Goal: Information Seeking & Learning: Check status

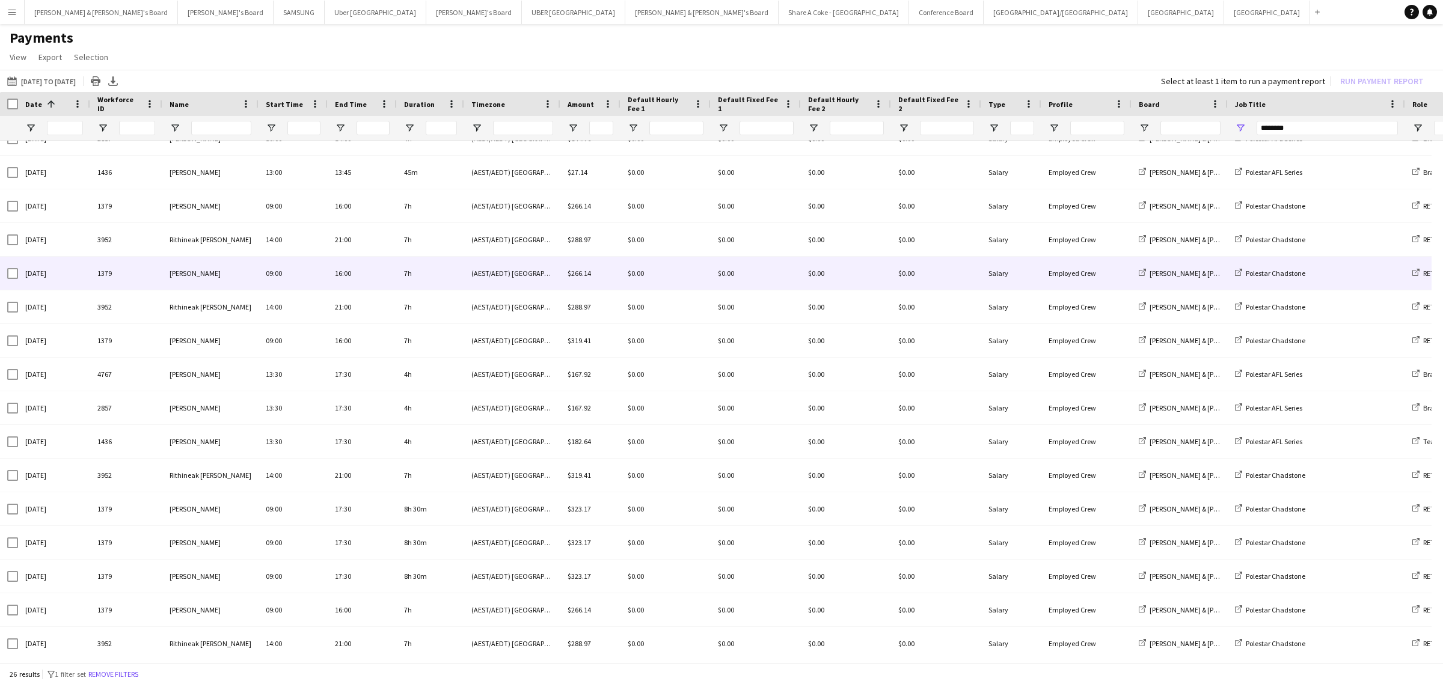
scroll to position [225, 0]
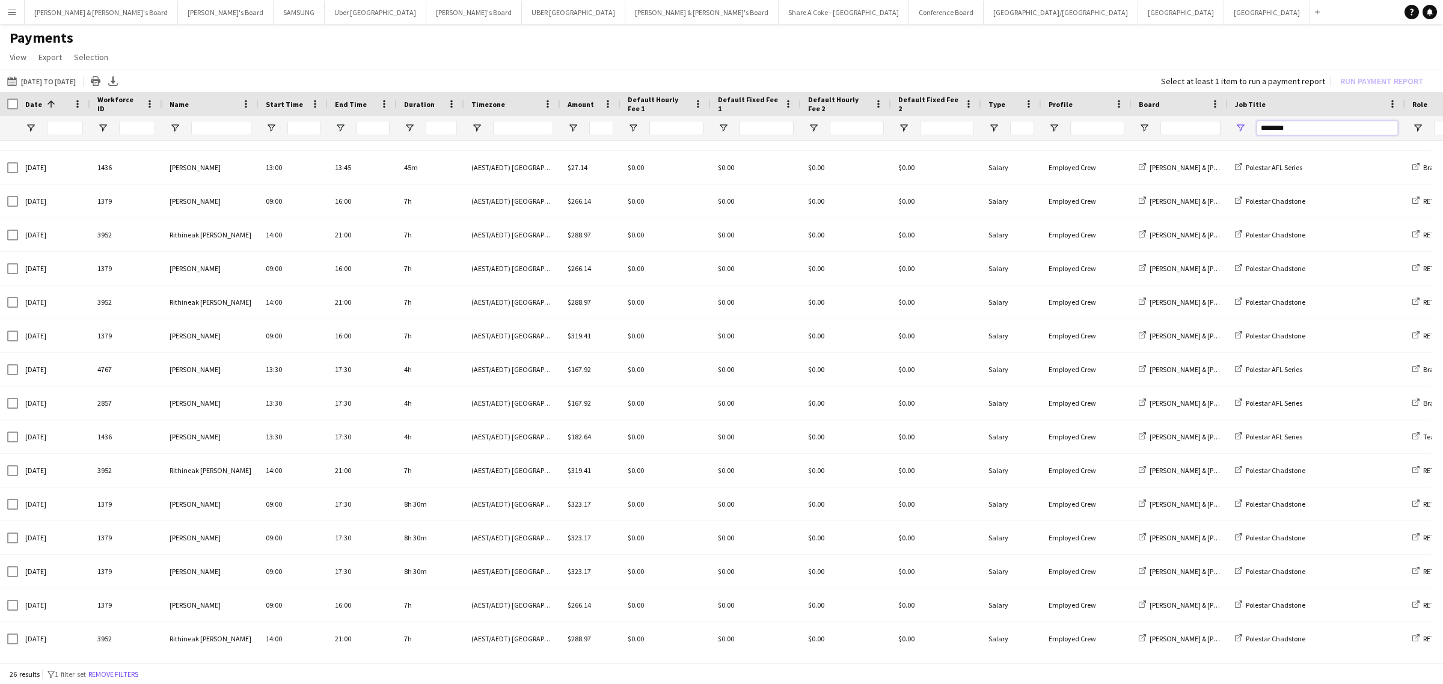
drag, startPoint x: 1299, startPoint y: 125, endPoint x: 1252, endPoint y: 129, distance: 47.1
click at [1252, 129] on div "********" at bounding box center [1316, 128] width 177 height 24
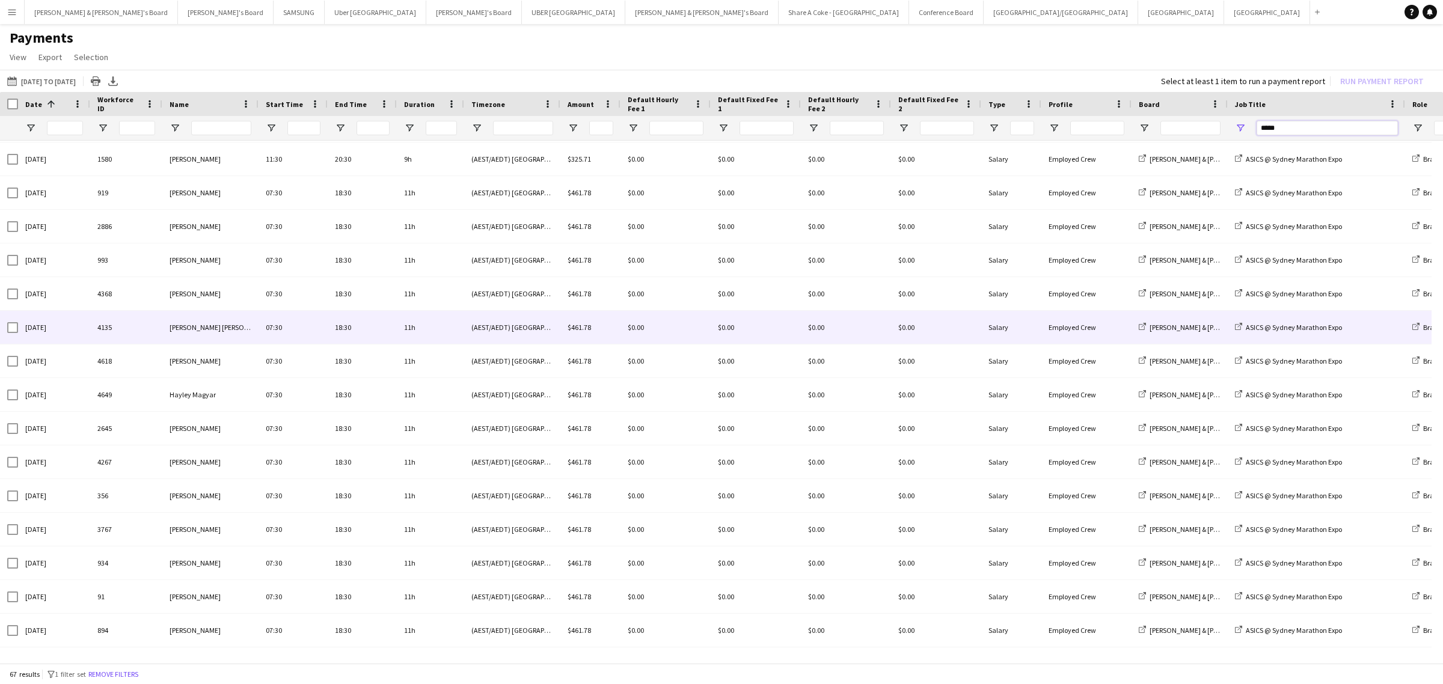
scroll to position [0, 0]
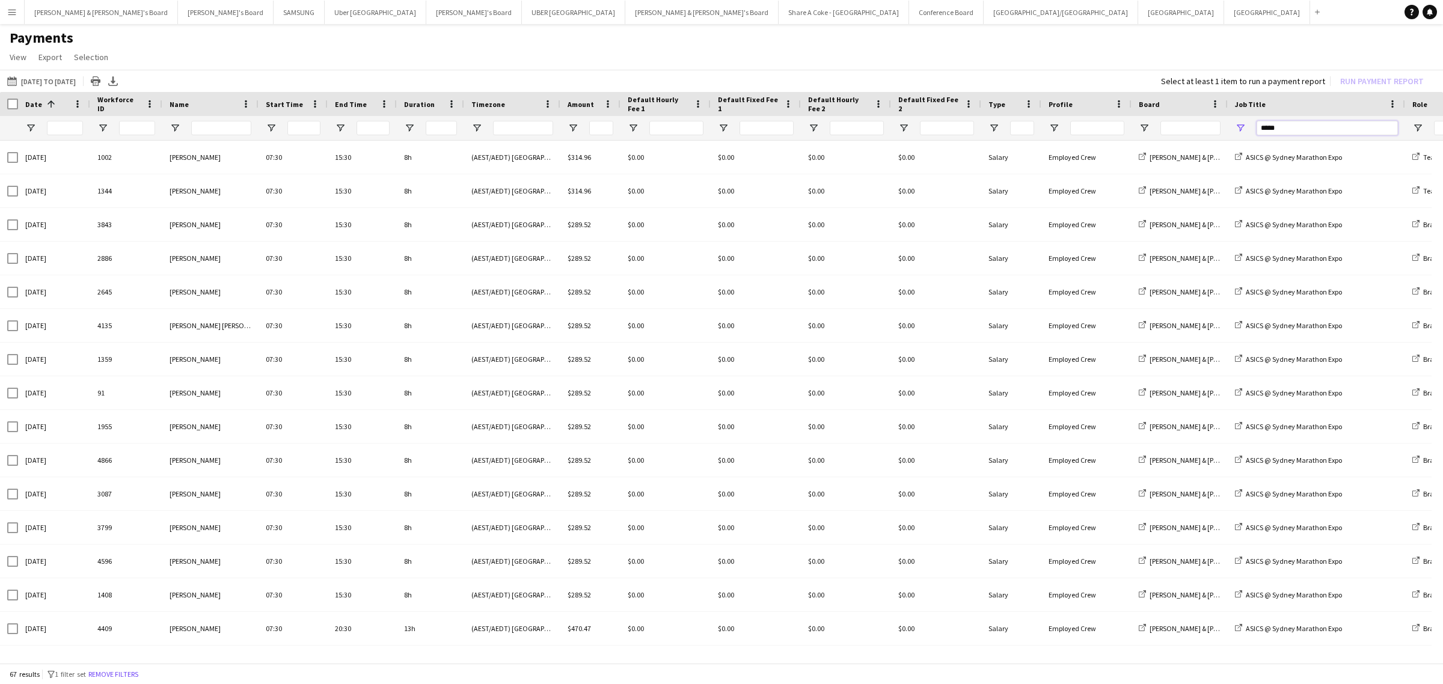
type input "*****"
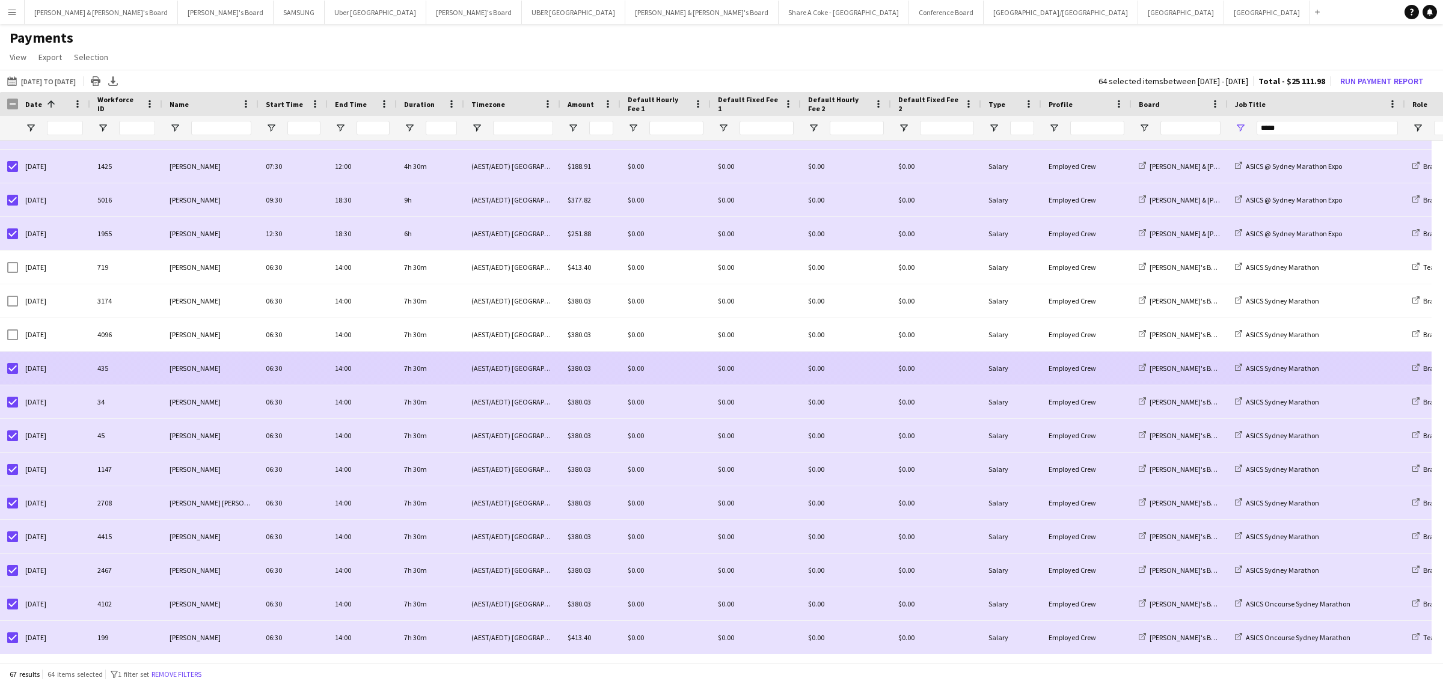
click at [11, 376] on div at bounding box center [12, 369] width 11 height 34
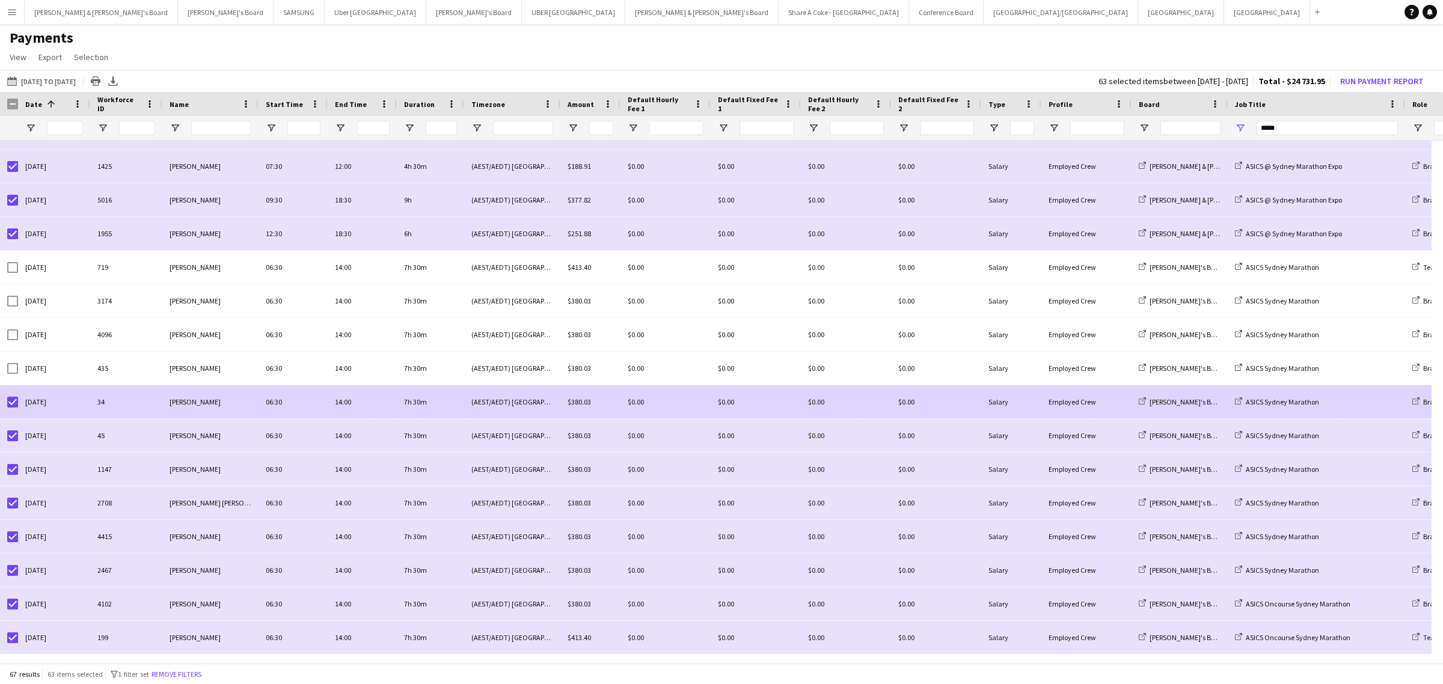
click at [13, 396] on div at bounding box center [12, 402] width 11 height 34
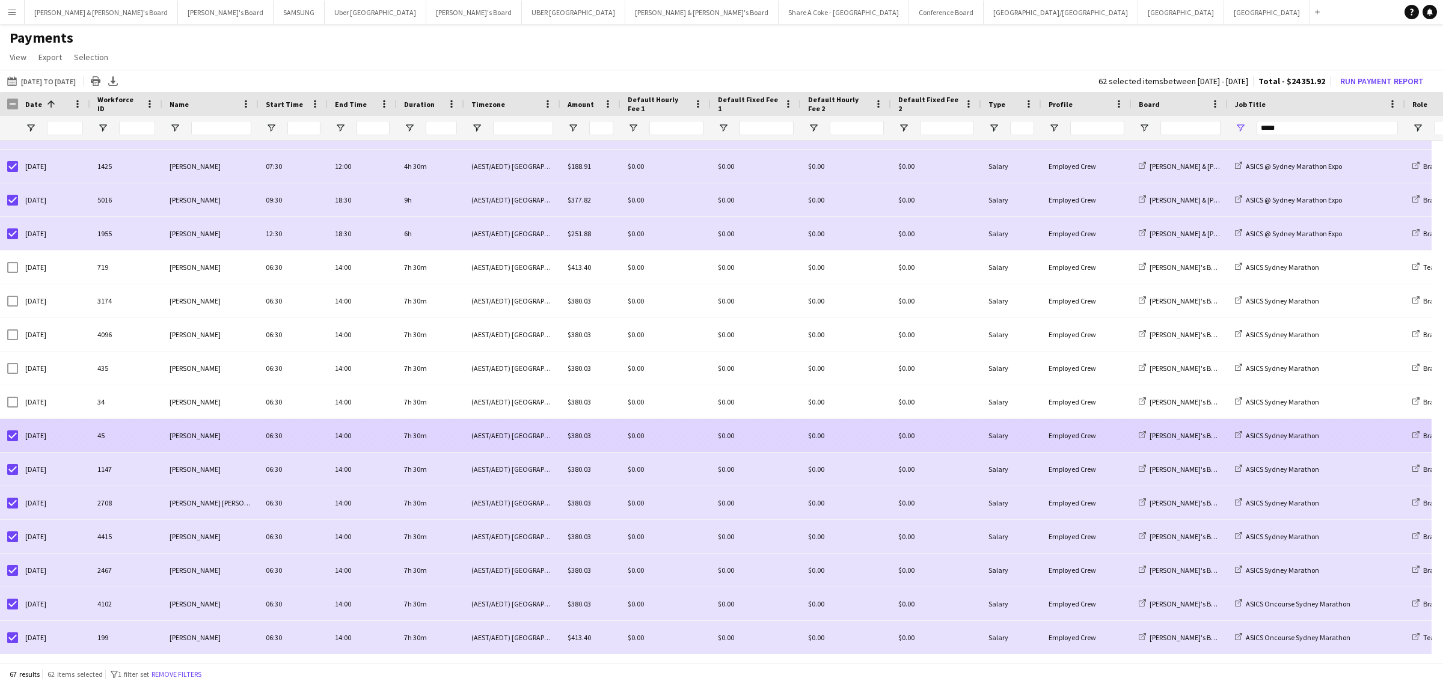
click at [3, 445] on div at bounding box center [9, 435] width 18 height 33
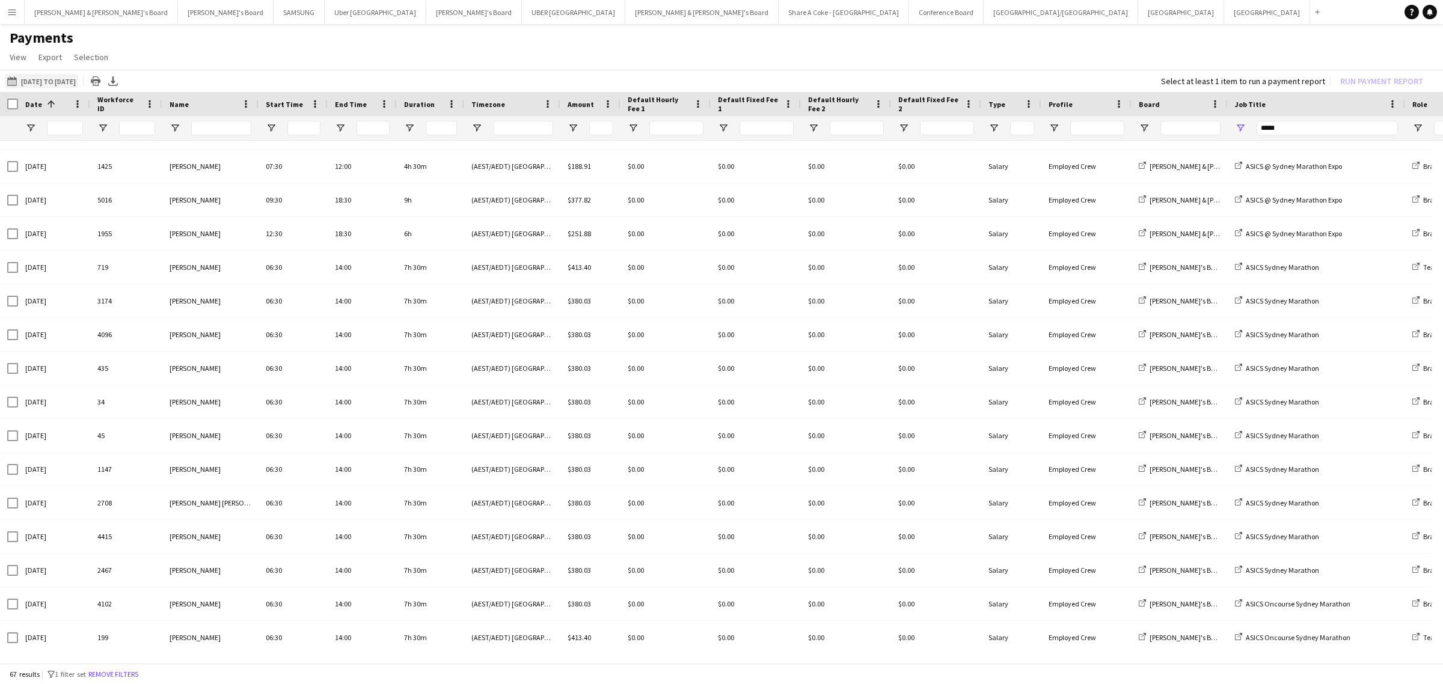
click at [52, 79] on button "[DATE] to [DATE] [DATE] to [DATE]" at bounding box center [41, 81] width 73 height 14
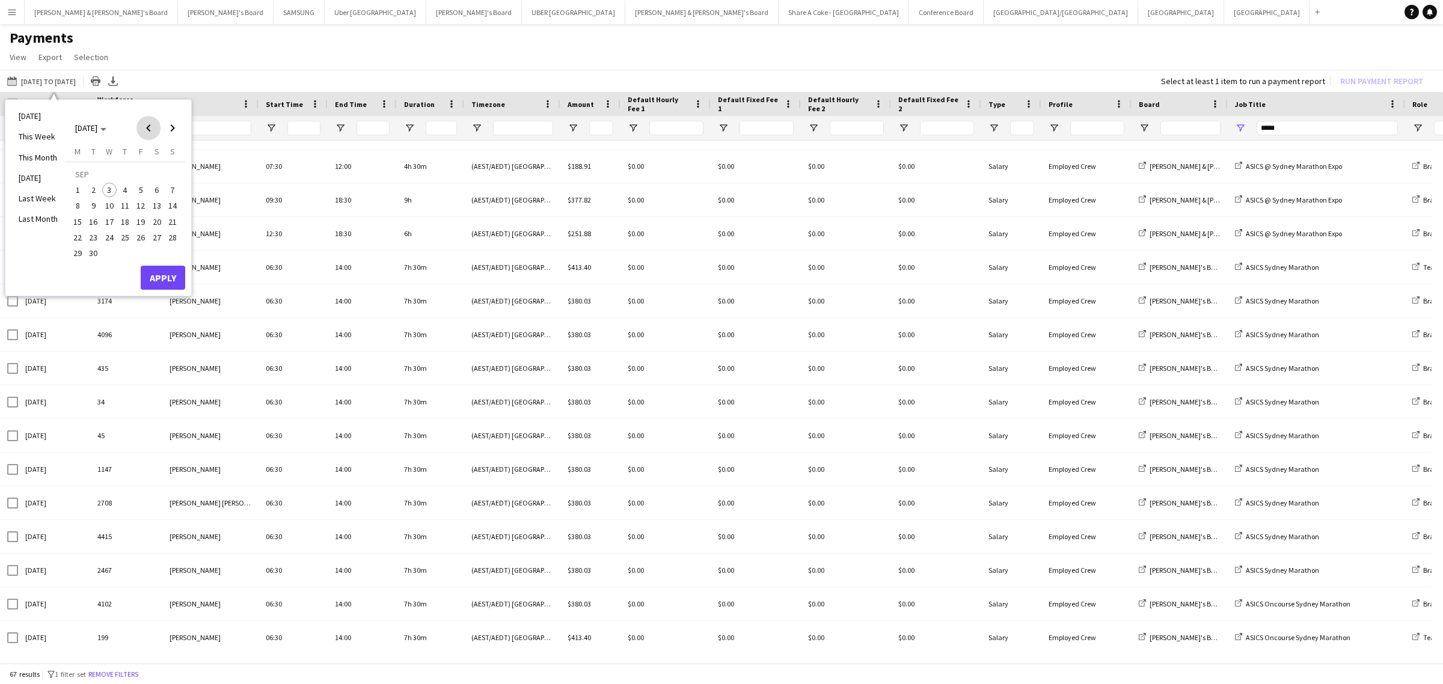
click at [147, 131] on span "Previous month" at bounding box center [148, 128] width 24 height 24
click at [139, 239] on span "29" at bounding box center [140, 240] width 14 height 14
click at [171, 266] on button "Apply" at bounding box center [163, 265] width 44 height 24
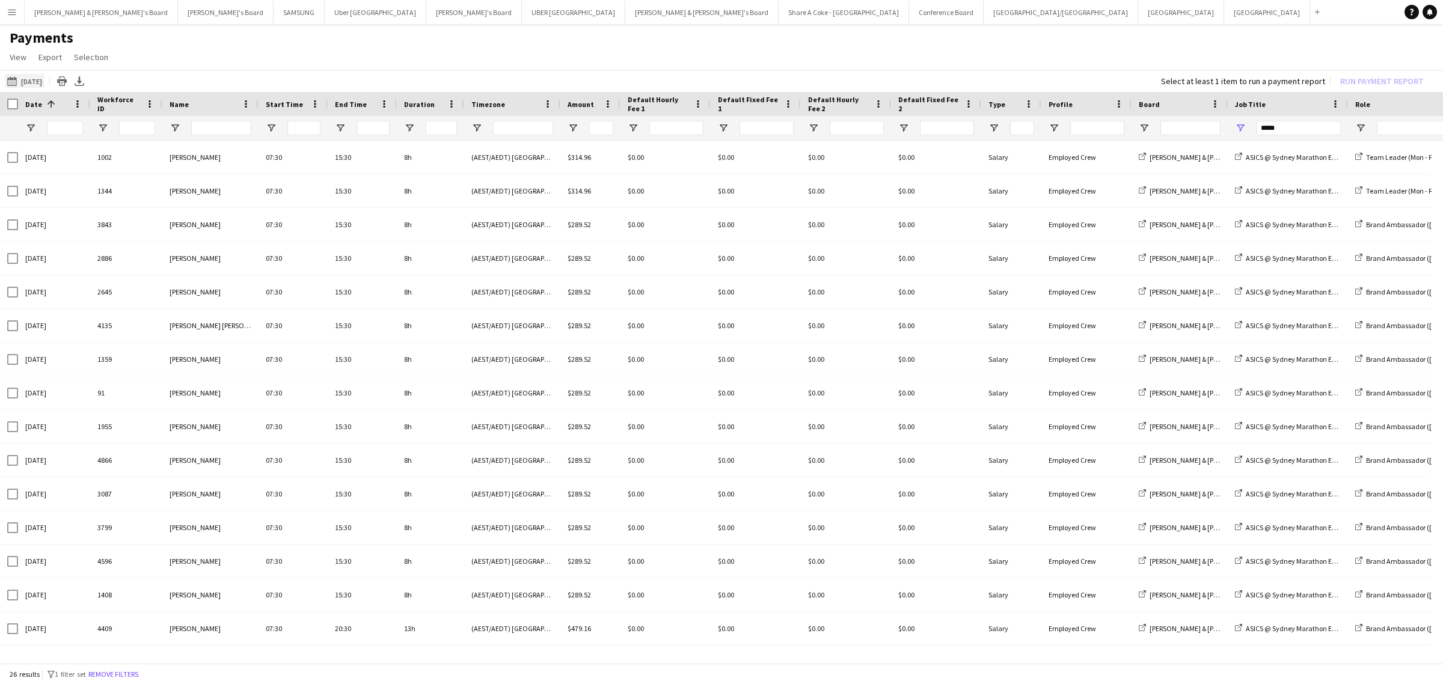
click at [43, 76] on button "[DATE] to [DATE] [DATE]" at bounding box center [25, 81] width 40 height 14
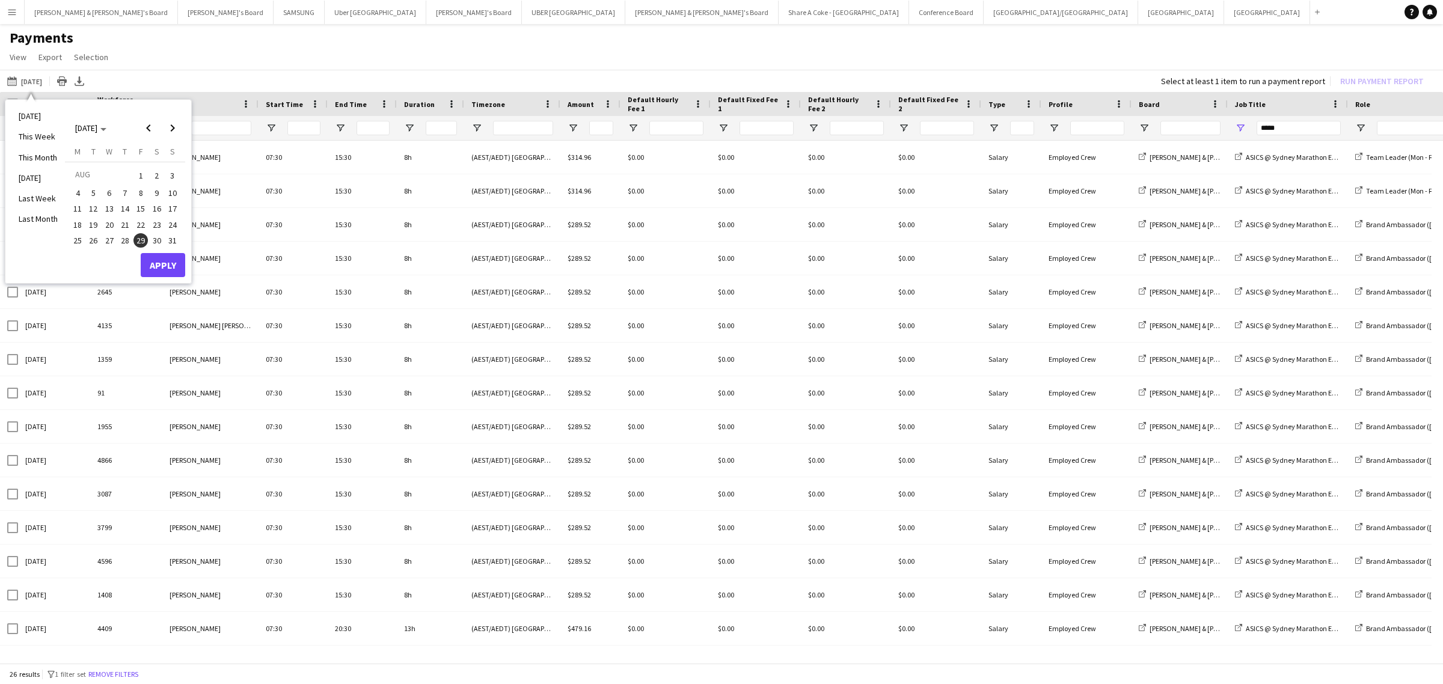
click at [152, 234] on span "30" at bounding box center [157, 240] width 14 height 14
click at [164, 263] on button "Apply" at bounding box center [163, 265] width 44 height 24
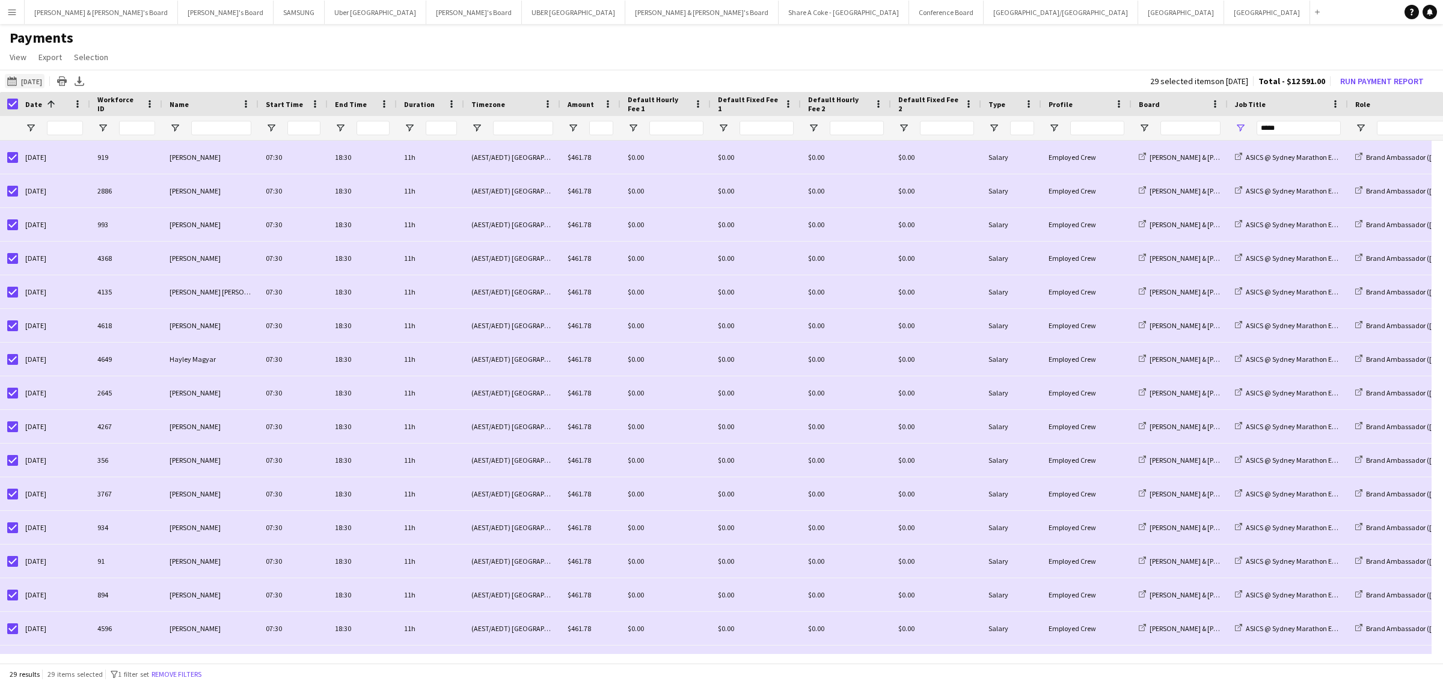
click at [44, 80] on button "[DATE] to [DATE] [DATE]" at bounding box center [25, 81] width 40 height 14
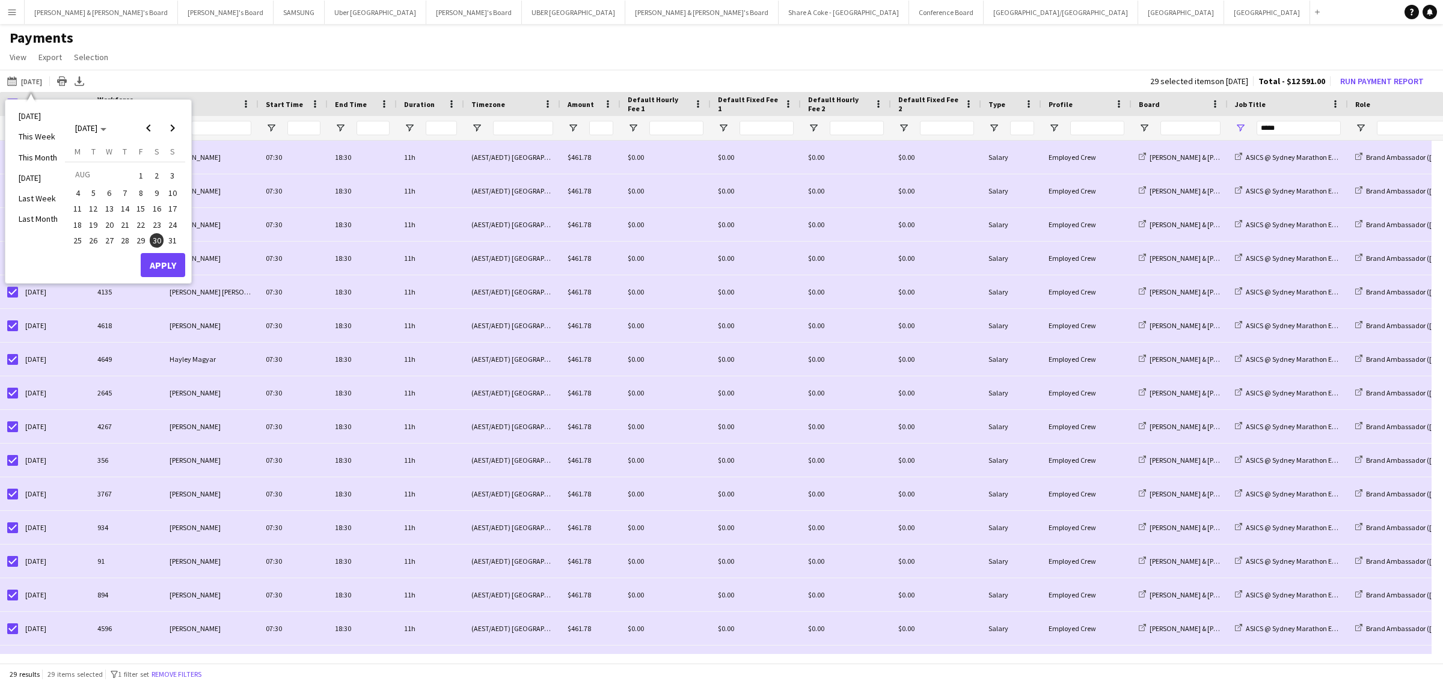
click at [167, 59] on app-page-menu "View Customise view Customise filters Reset Filters Reset View Reset All Export…" at bounding box center [721, 58] width 1443 height 23
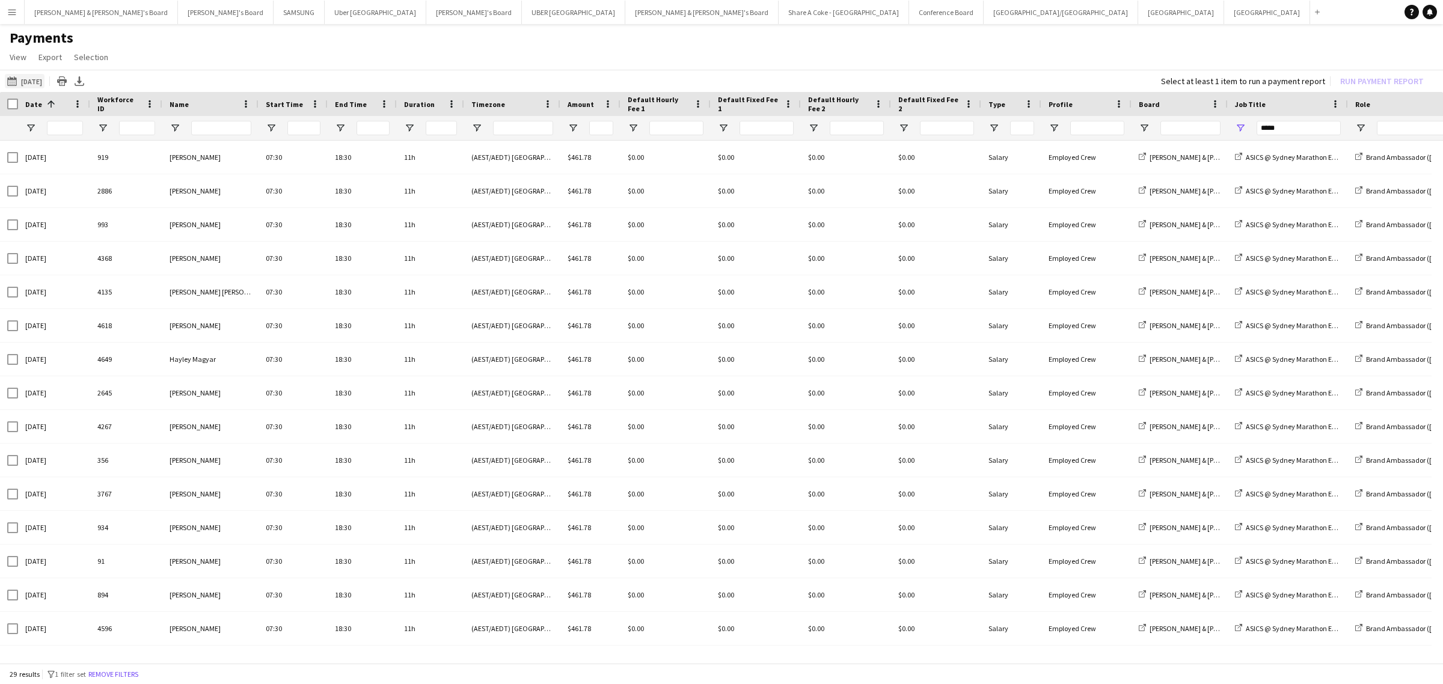
click at [34, 77] on button "[DATE] to [DATE] [DATE]" at bounding box center [25, 81] width 40 height 14
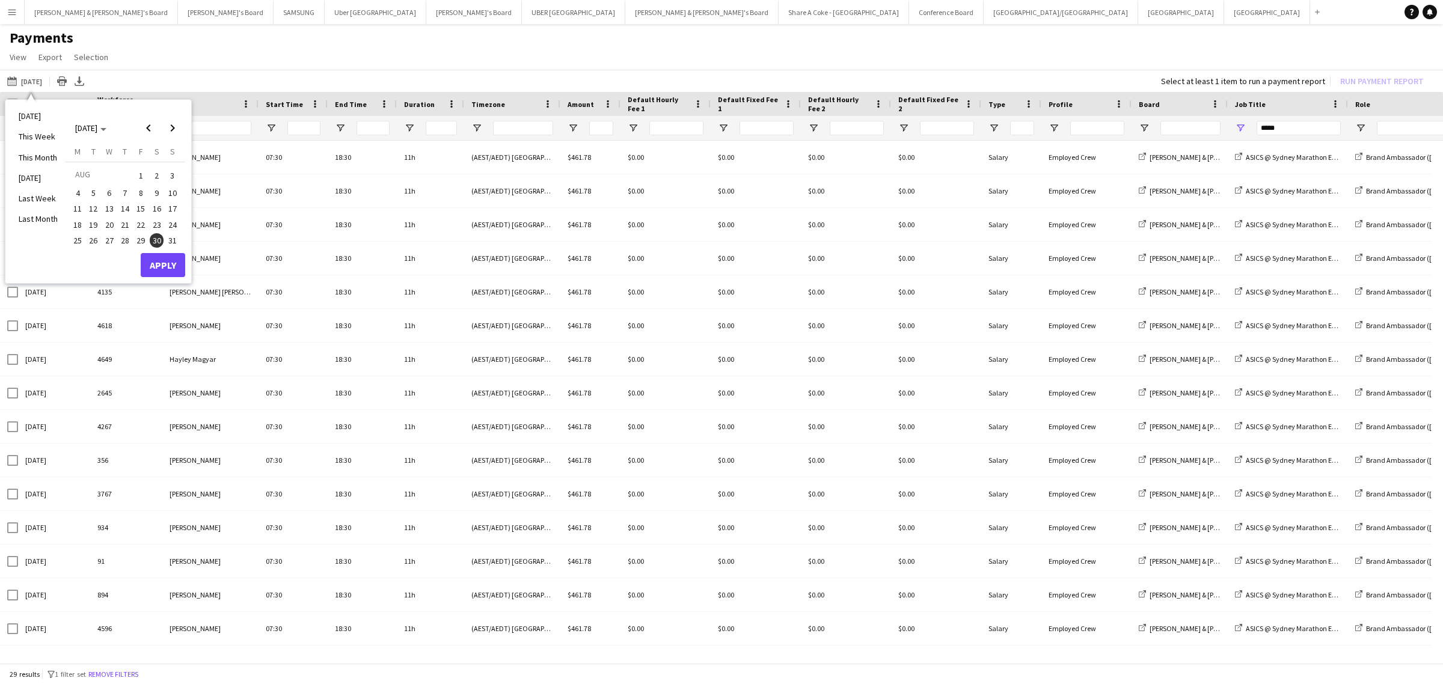
click at [141, 238] on span "29" at bounding box center [140, 240] width 14 height 14
click at [157, 238] on span "30" at bounding box center [157, 240] width 14 height 14
click at [164, 260] on button "Apply" at bounding box center [163, 265] width 44 height 24
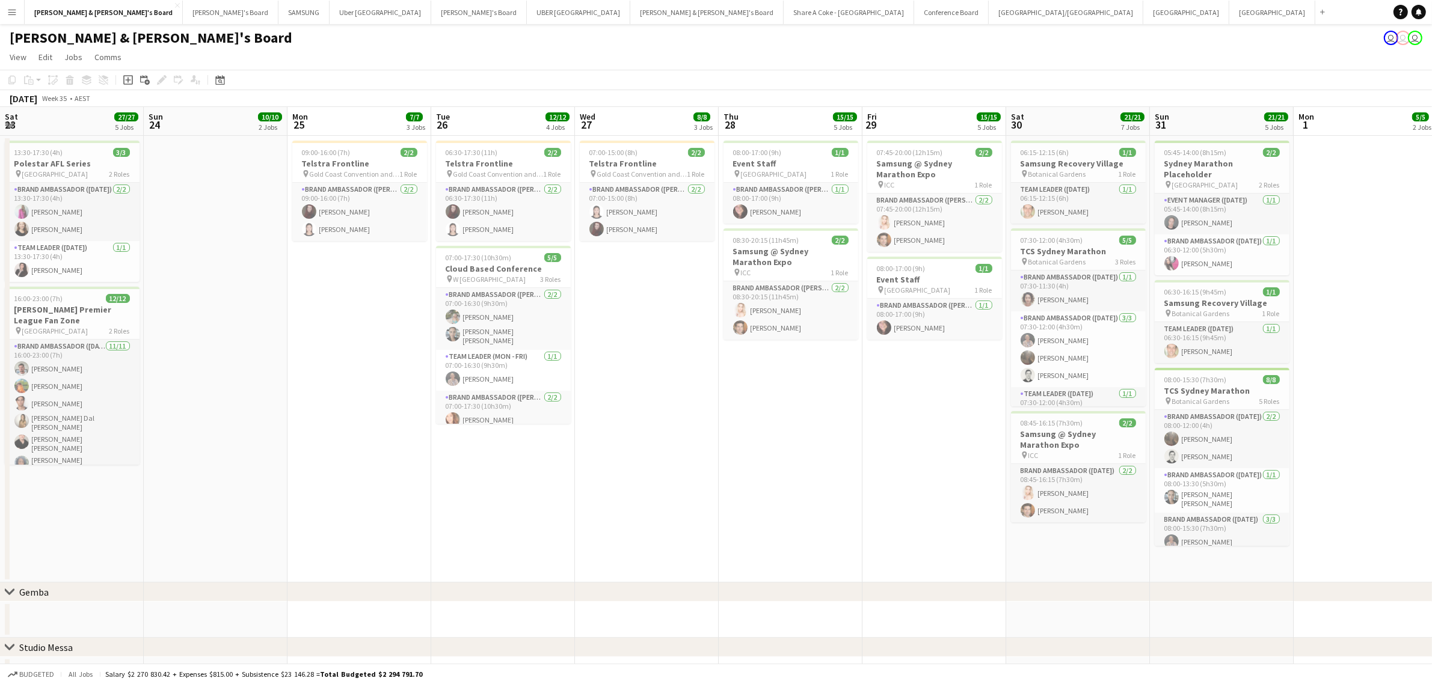
scroll to position [0, 428]
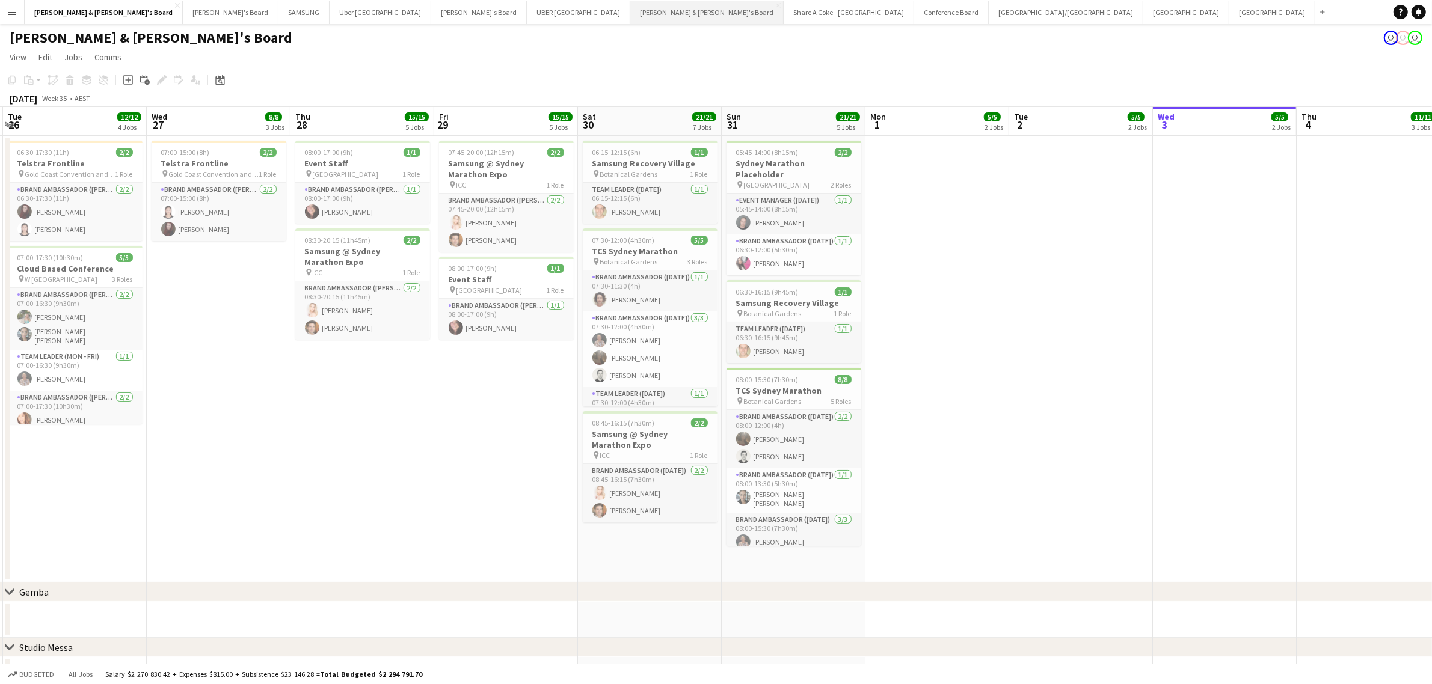
click at [630, 14] on button "James & Arrence's Board Close" at bounding box center [706, 12] width 153 height 23
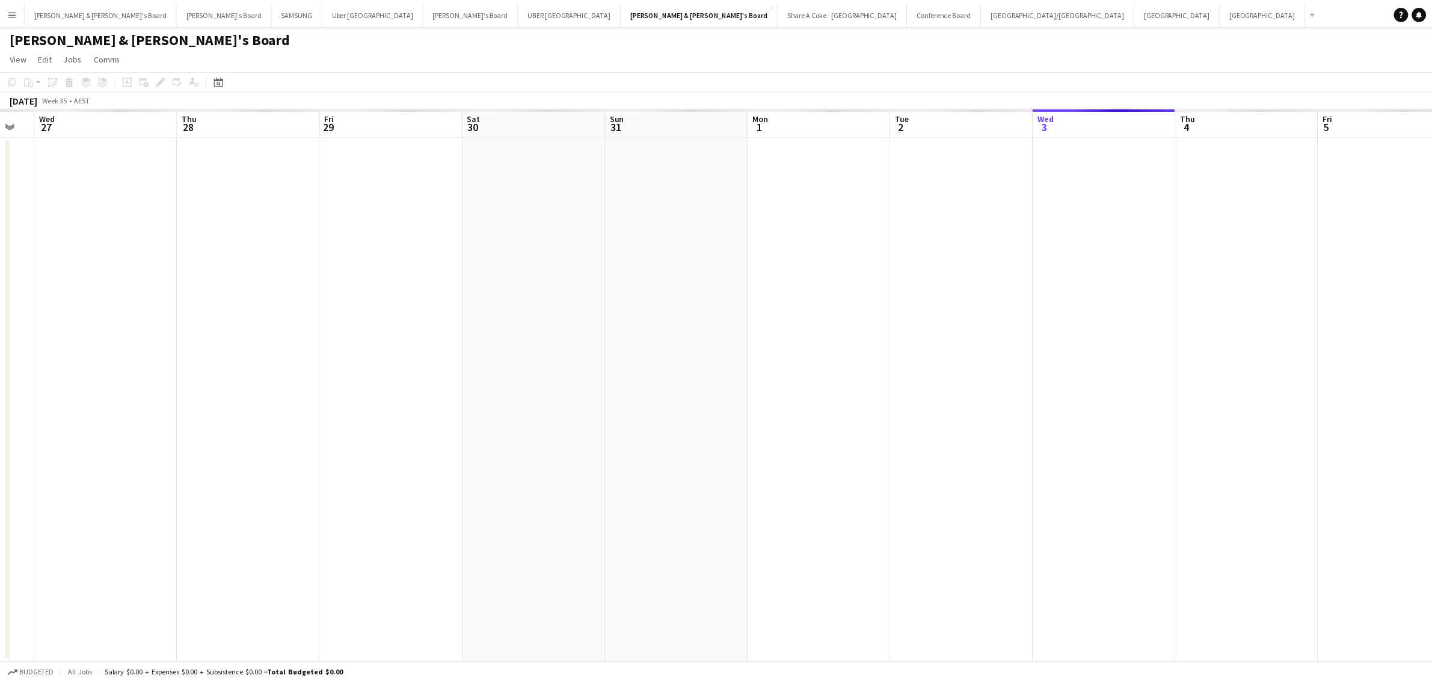
scroll to position [0, 323]
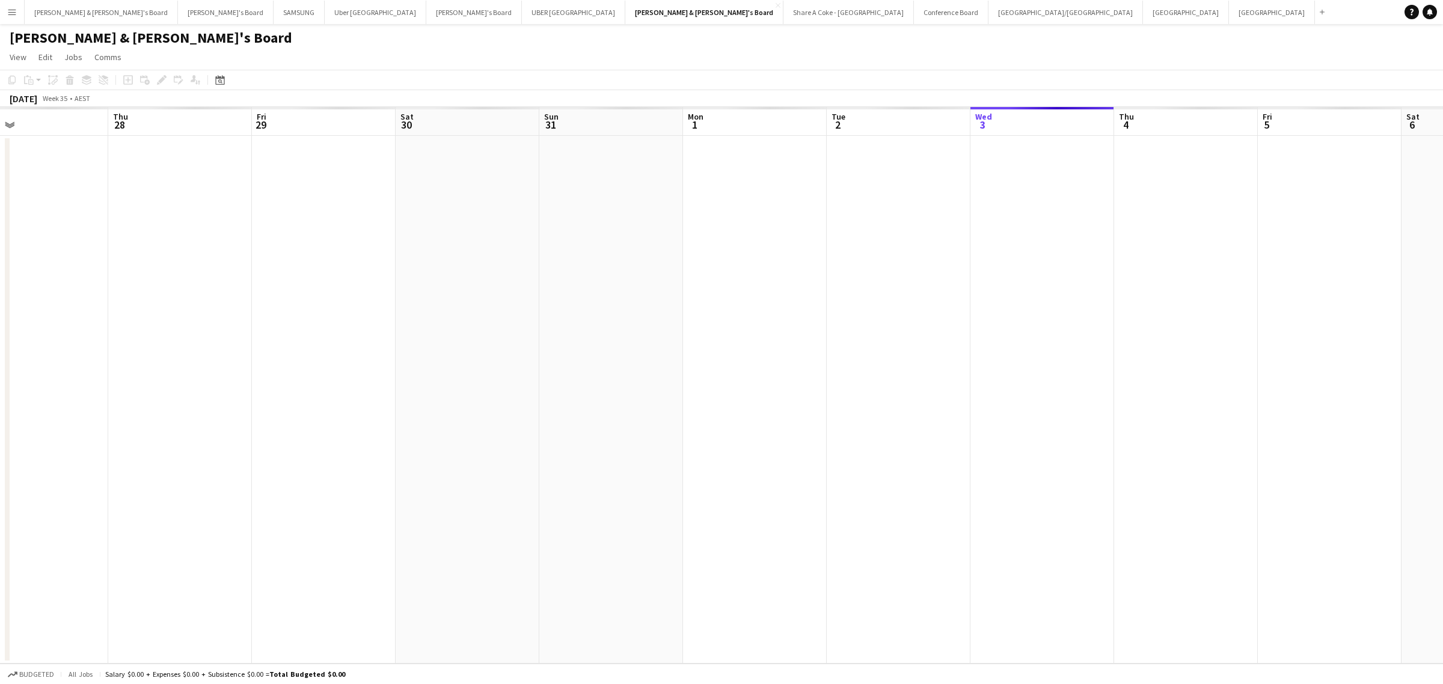
drag, startPoint x: 176, startPoint y: 432, endPoint x: 1002, endPoint y: 383, distance: 827.6
click at [1002, 383] on app-calendar-viewport "Mon 25 Tue 26 Wed 27 Thu 28 Fri 29 Sat 30 Sun 31 Mon 1 Tue 2 Wed 3 Thu 4 Fri 5 …" at bounding box center [721, 385] width 1443 height 557
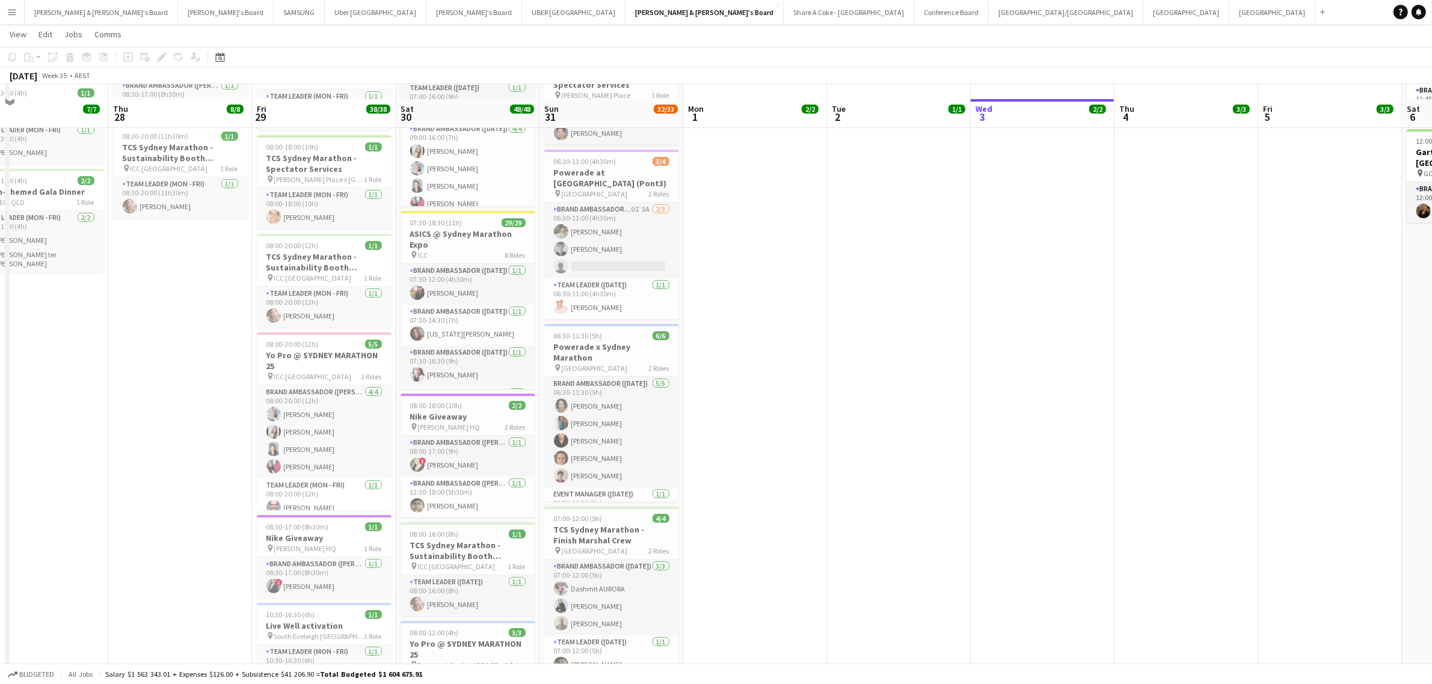
scroll to position [301, 0]
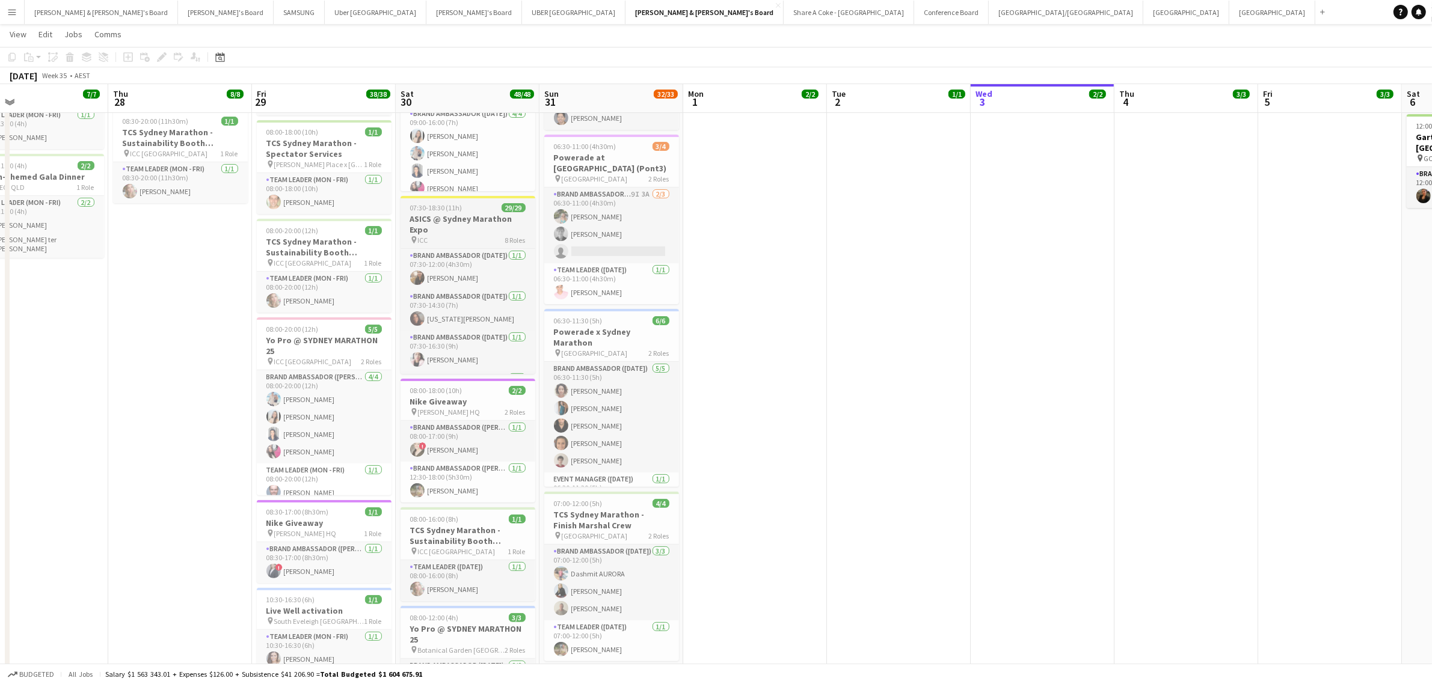
click at [440, 212] on app-job-card "07:30-18:30 (11h) 29/29 ASICS @ Sydney Marathon Expo pin ICC 8 Roles Brand Amba…" at bounding box center [467, 285] width 135 height 178
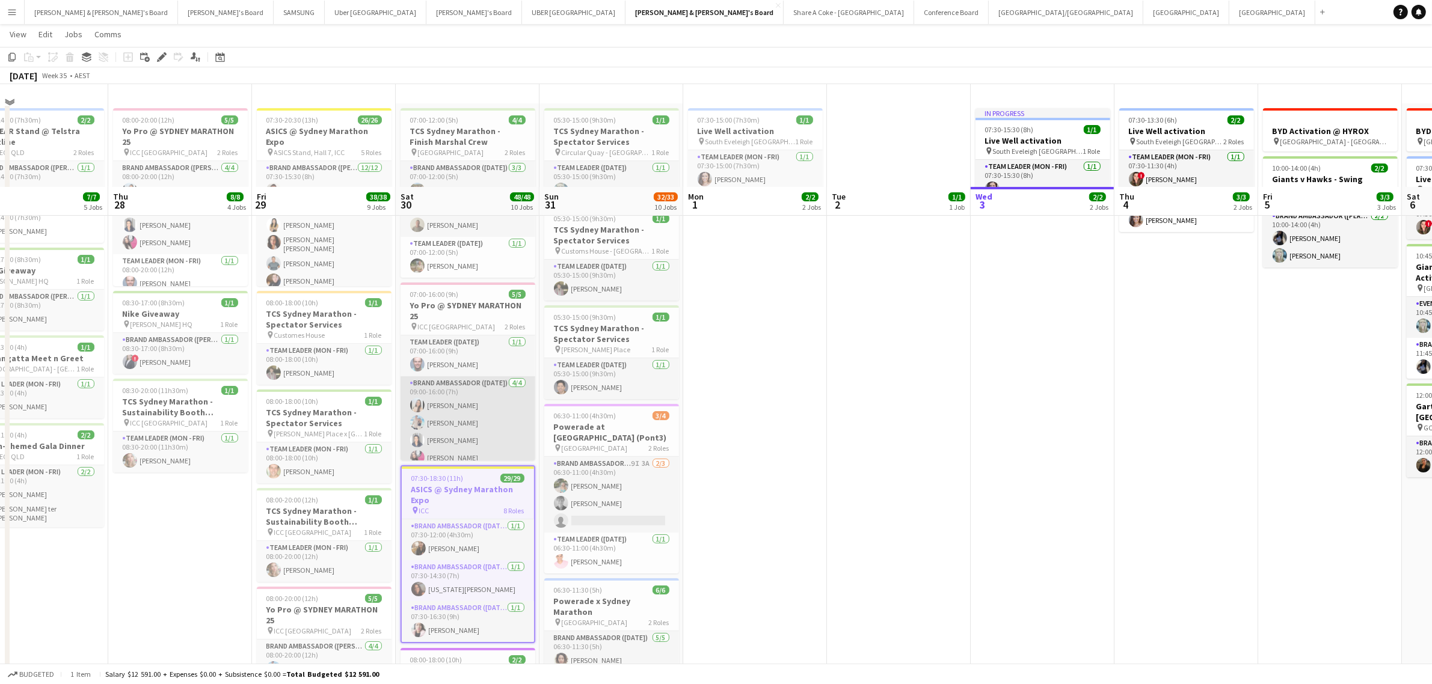
scroll to position [0, 0]
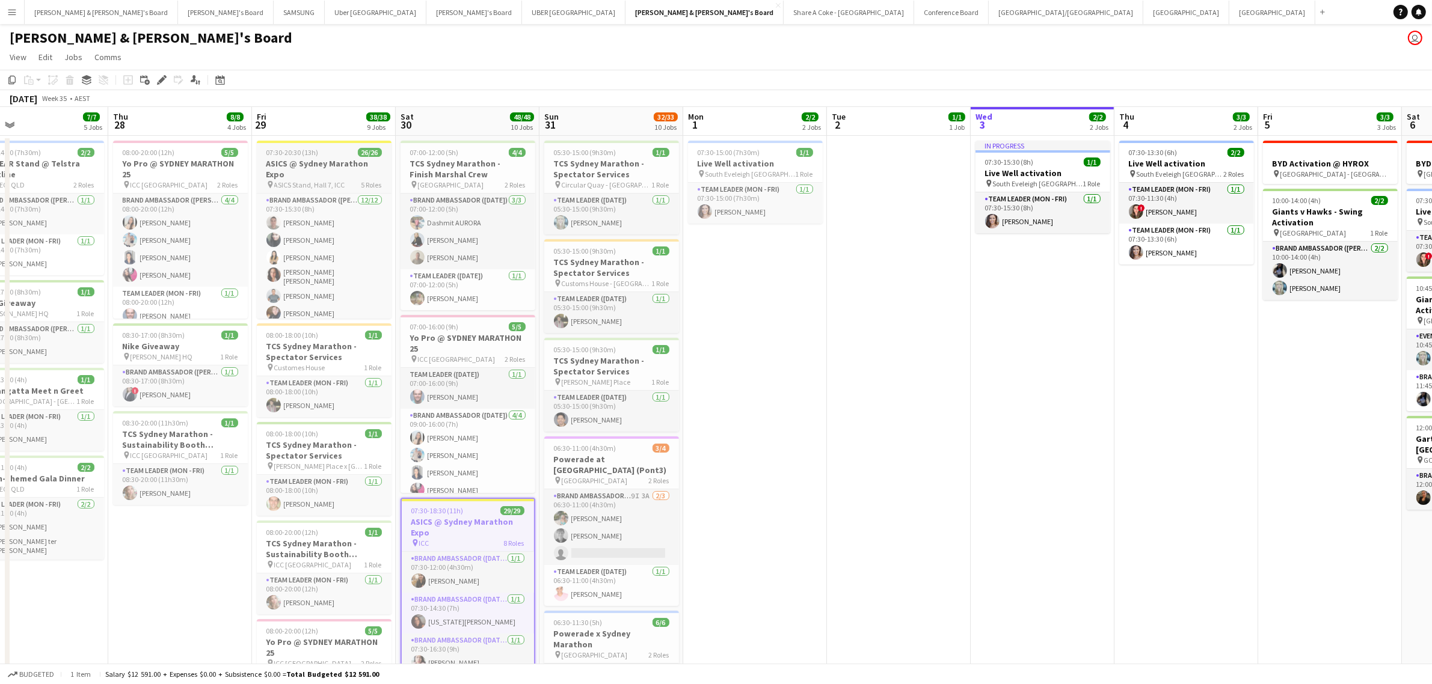
click at [301, 163] on h3 "ASICS @ Sydney Marathon Expo" at bounding box center [324, 169] width 135 height 22
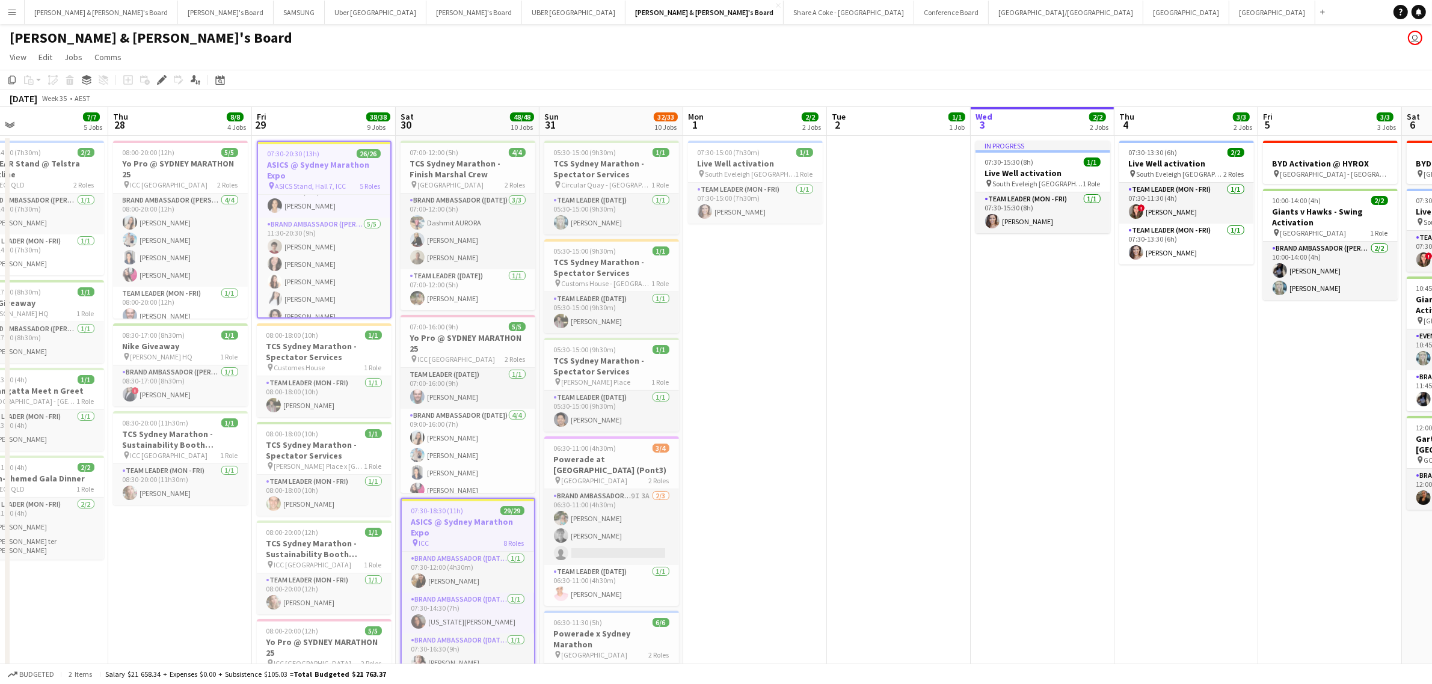
click at [286, 155] on span "07:30-20:30 (13h)" at bounding box center [294, 153] width 52 height 9
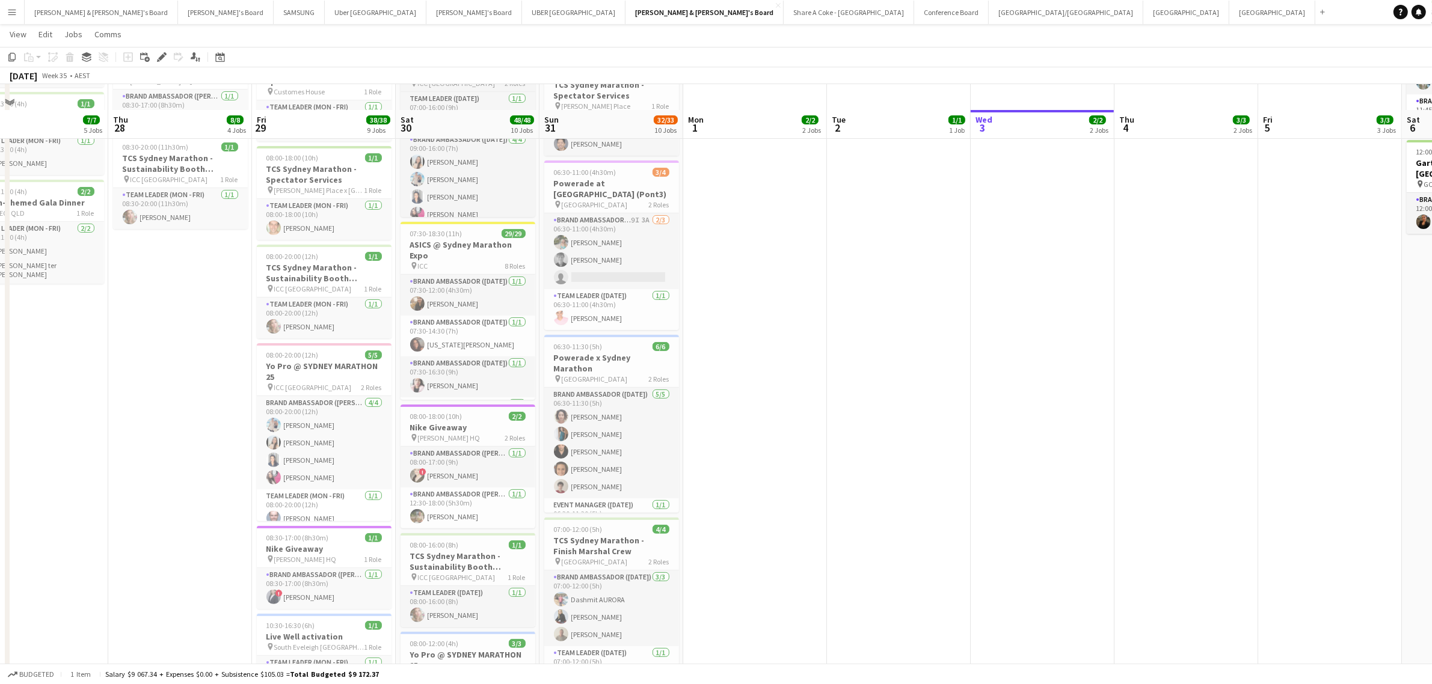
scroll to position [301, 0]
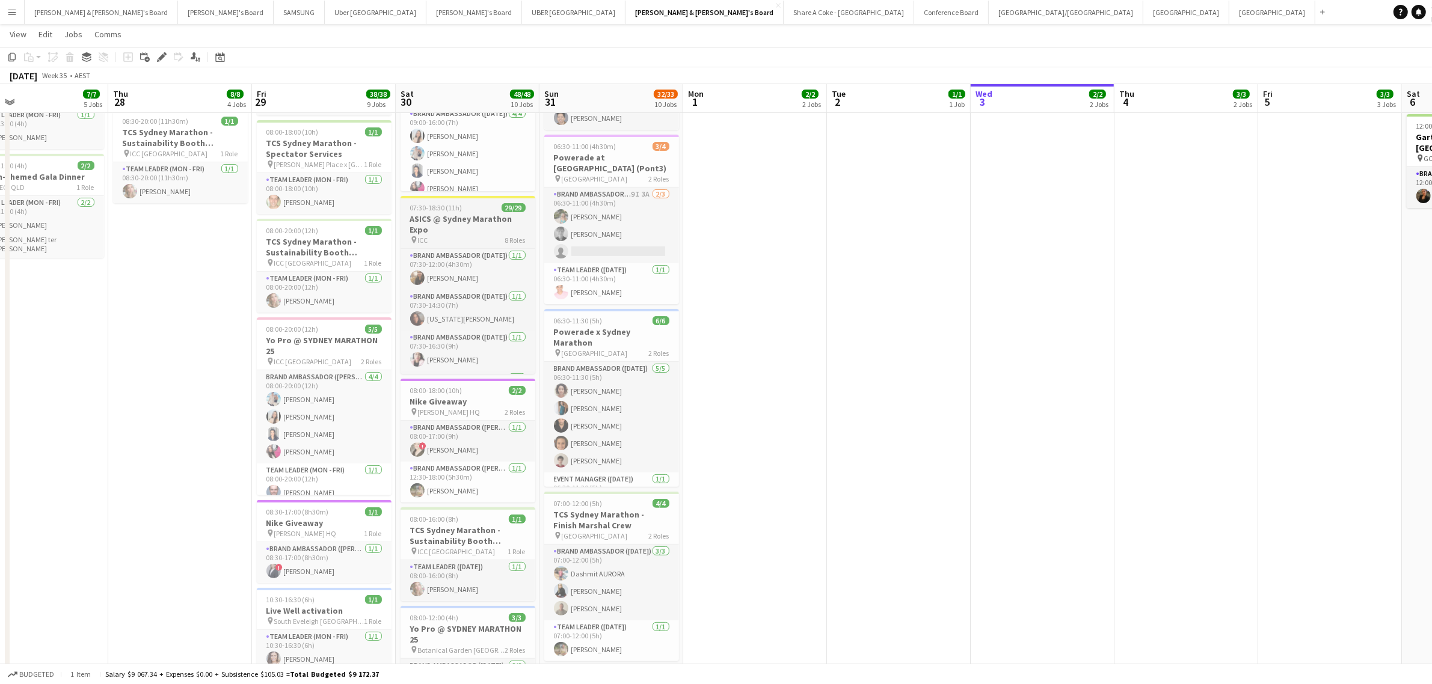
click at [455, 215] on h3 "ASICS @ Sydney Marathon Expo" at bounding box center [467, 224] width 135 height 22
